Goal: Check status: Check status

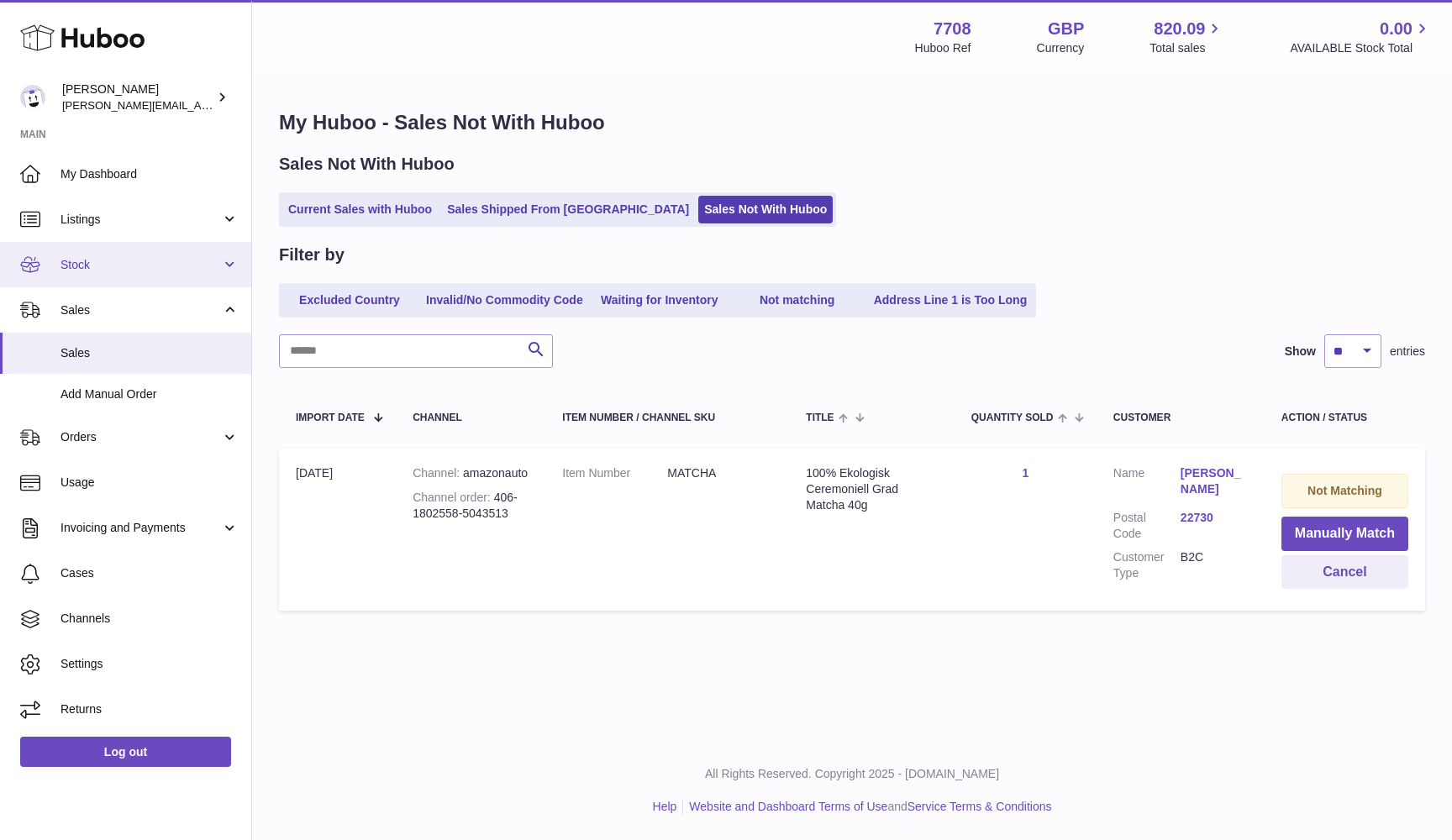
click at [140, 265] on span "Stock" at bounding box center [141, 264] width 160 height 16
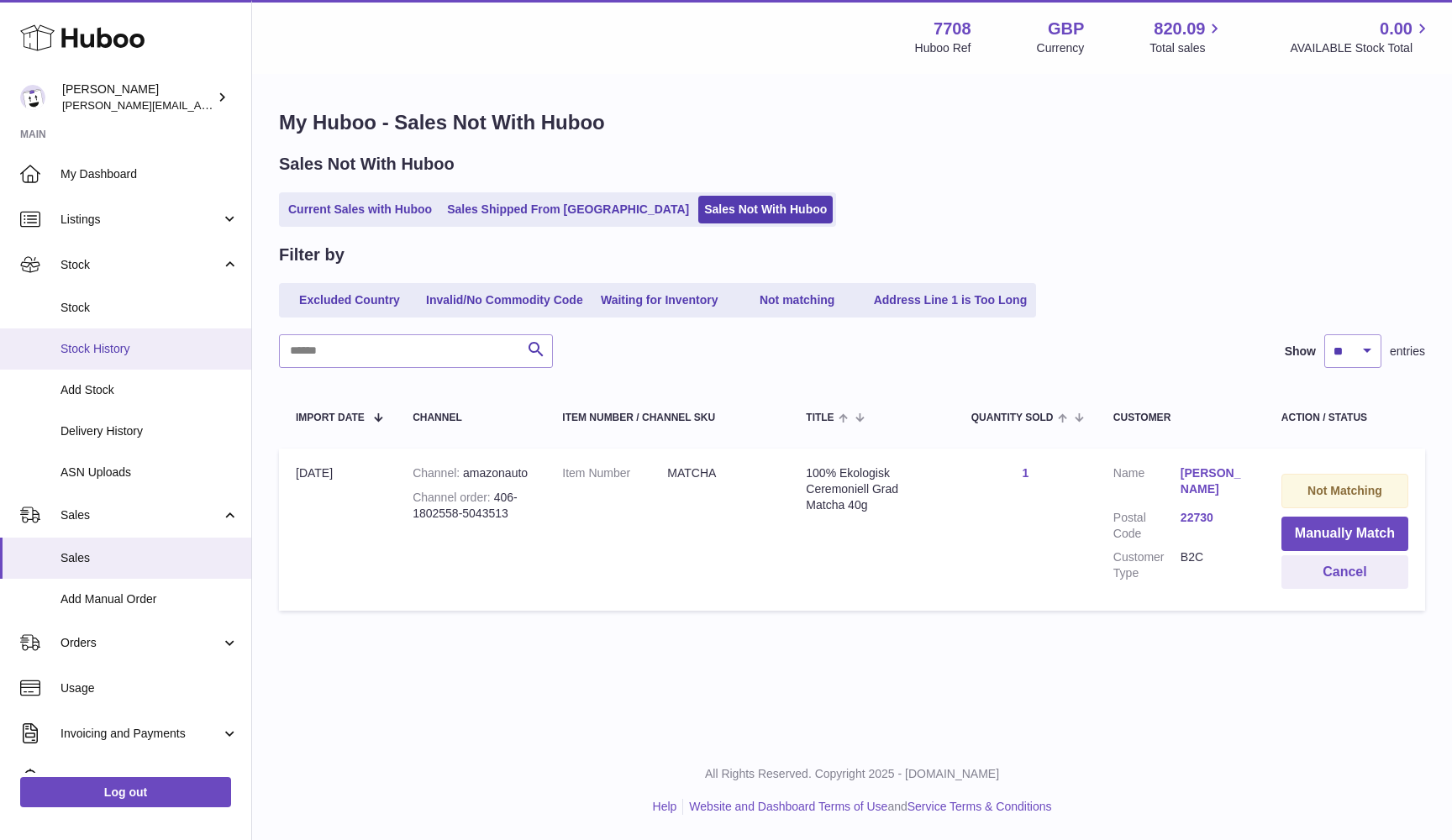
click at [110, 344] on span "Stock History" at bounding box center [149, 348] width 178 height 16
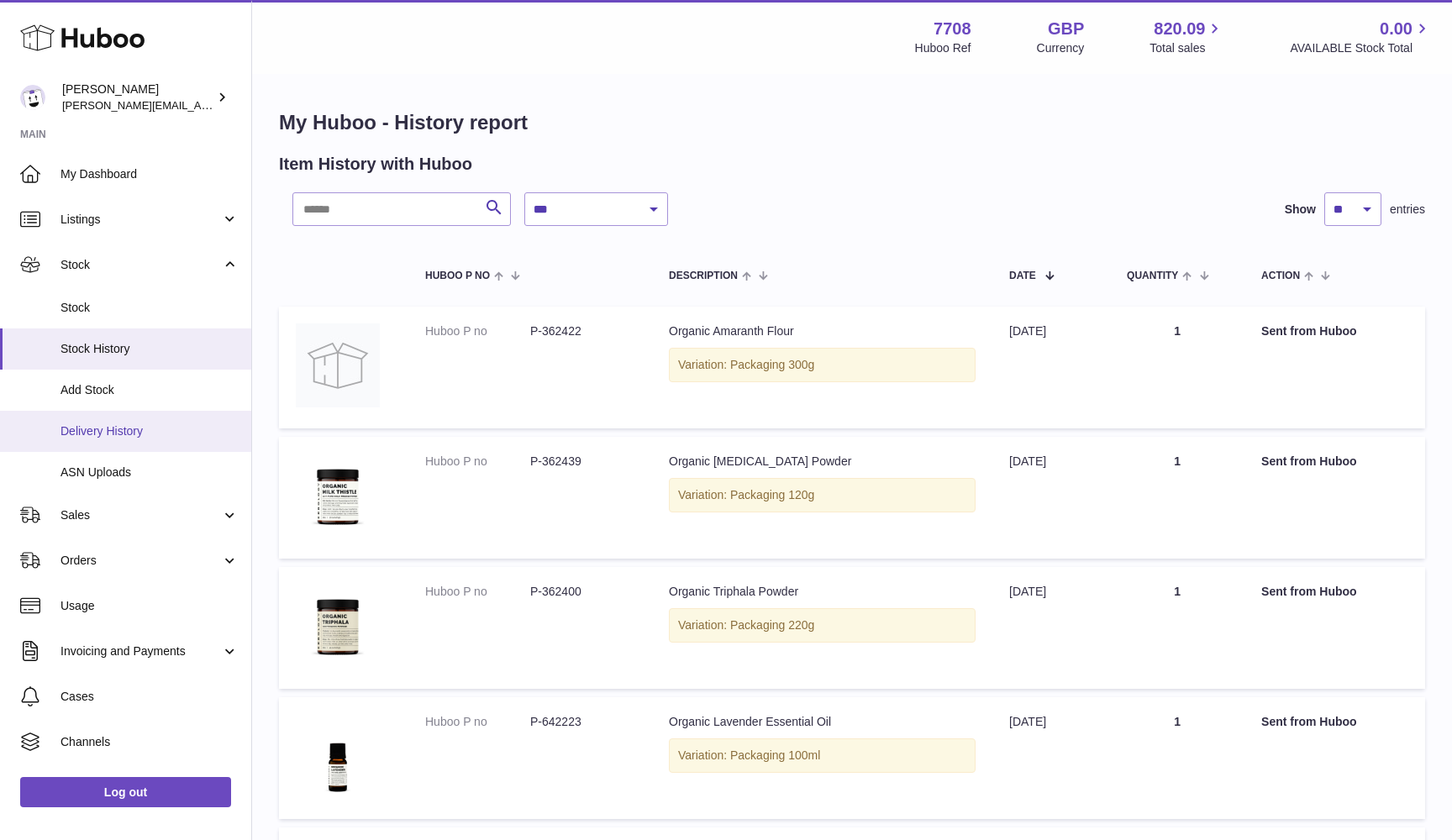
click at [124, 433] on span "Delivery History" at bounding box center [149, 431] width 178 height 16
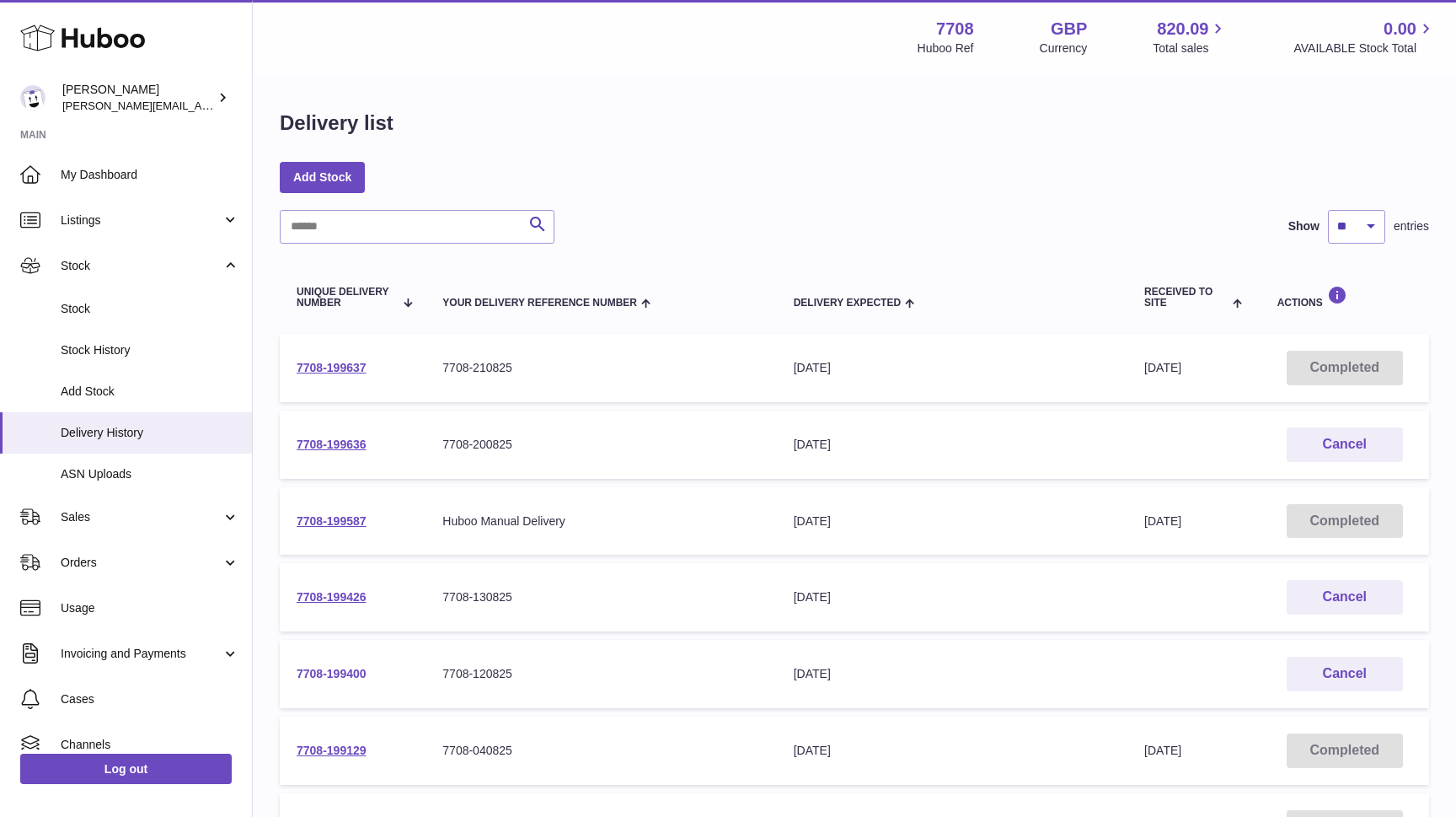
click at [342, 673] on link "7708-199400" at bounding box center [331, 673] width 70 height 14
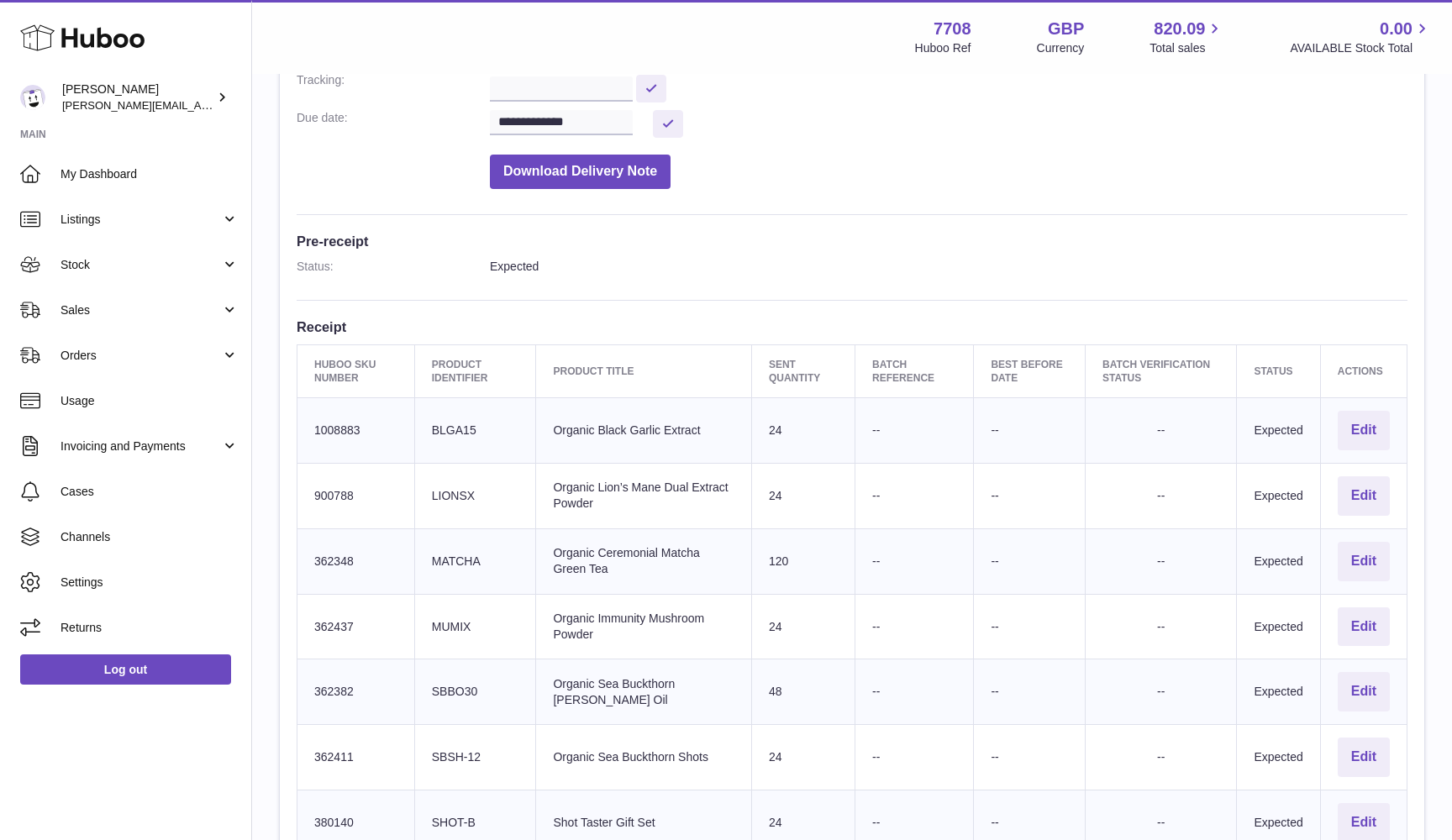
scroll to position [394, 0]
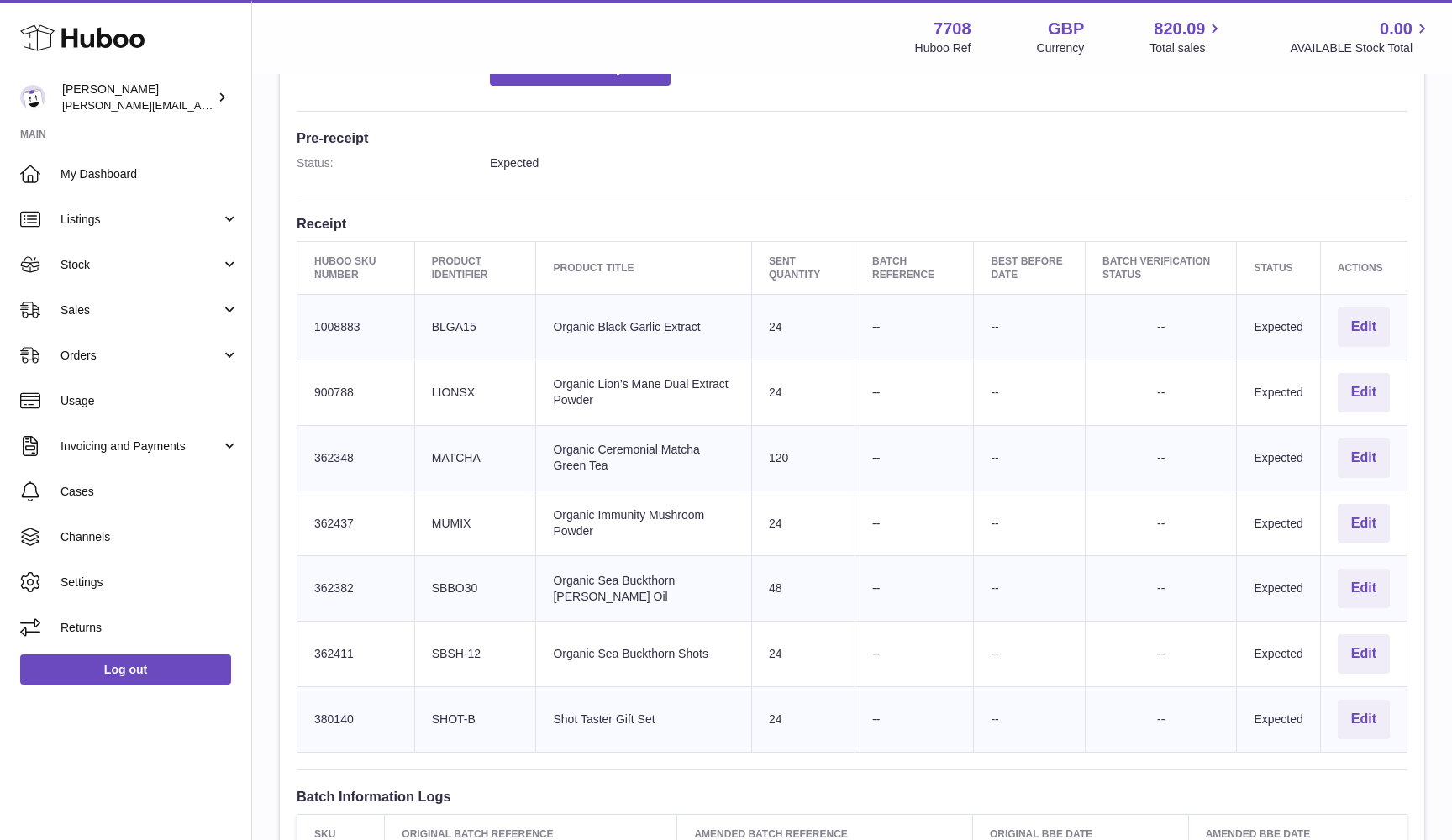
click at [453, 514] on td "Client Identifier MUMIX" at bounding box center [475, 524] width 121 height 66
click at [435, 441] on td "Client Identifier MATCHA" at bounding box center [475, 458] width 121 height 66
